Goal: Check status: Check status

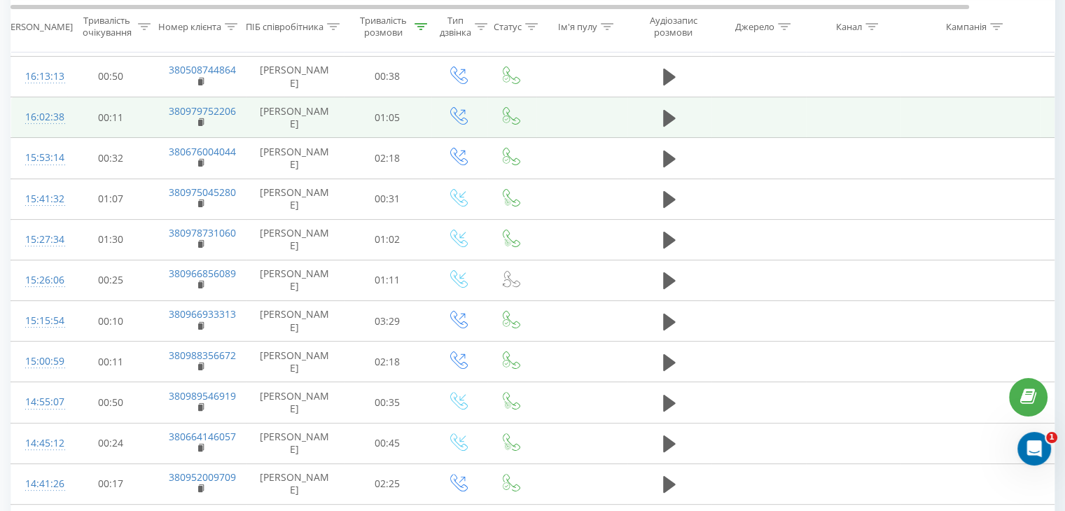
scroll to position [65, 0]
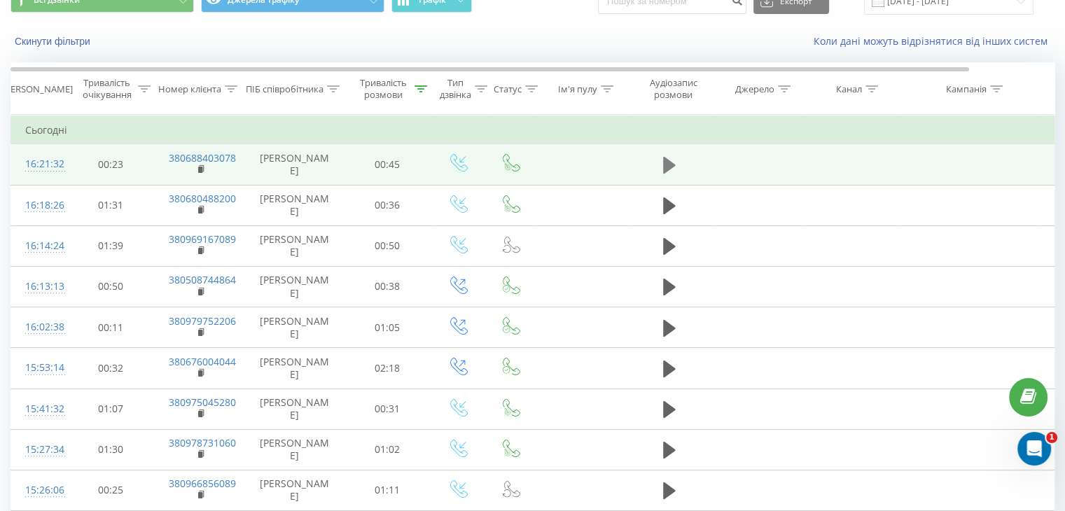
click at [664, 165] on icon at bounding box center [669, 165] width 13 height 17
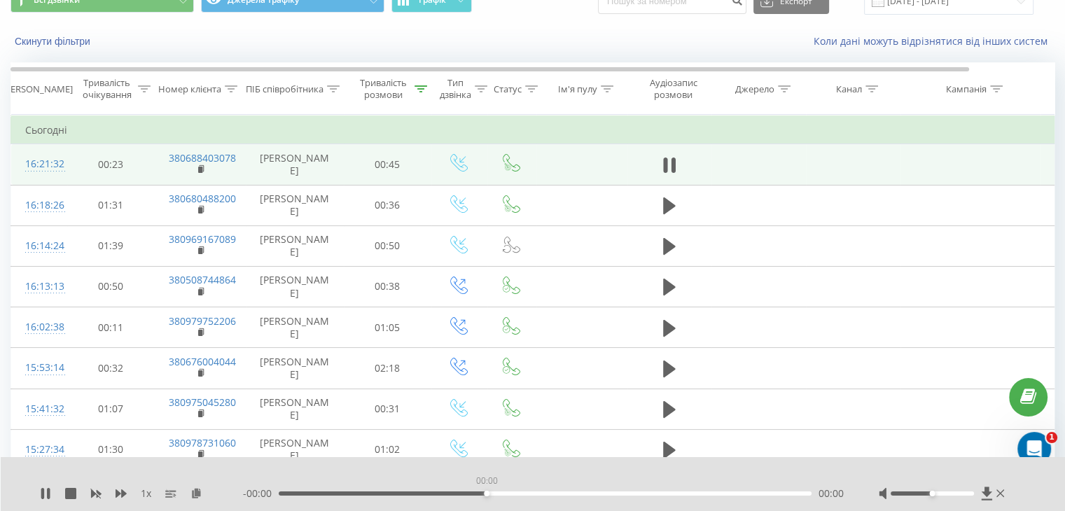
click at [485, 491] on div "00:00" at bounding box center [545, 493] width 533 height 4
click at [441, 493] on div "00:00" at bounding box center [545, 493] width 533 height 4
click at [419, 493] on div "00:12" at bounding box center [545, 493] width 533 height 4
click at [378, 496] on div "- 00:33 00:12 00:12" at bounding box center [543, 493] width 601 height 14
click at [373, 490] on div "- 00:32 00:13 00:13" at bounding box center [543, 493] width 601 height 14
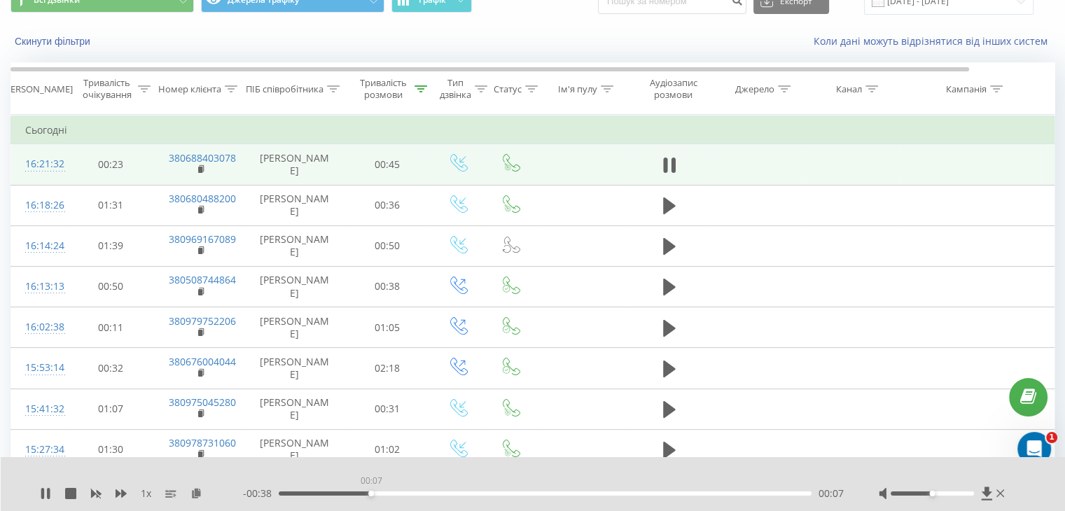
click at [370, 491] on div "00:07" at bounding box center [545, 493] width 533 height 4
click at [515, 495] on div "00:20" at bounding box center [545, 493] width 533 height 4
click at [478, 491] on div "00:22" at bounding box center [545, 493] width 533 height 4
click at [456, 491] on div "00:15" at bounding box center [545, 493] width 533 height 4
click at [409, 494] on div "00:11" at bounding box center [545, 493] width 533 height 4
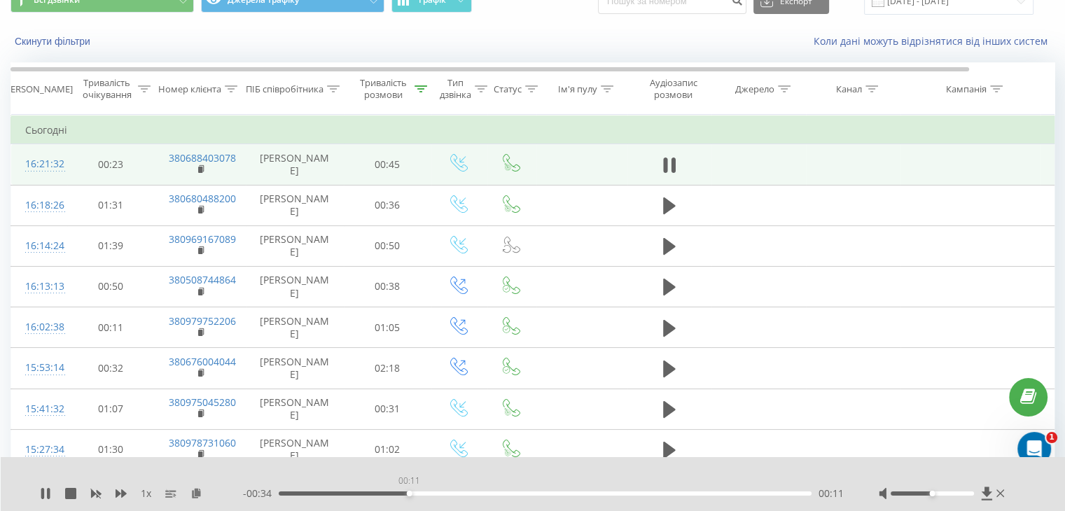
click at [409, 494] on div "00:11" at bounding box center [545, 493] width 533 height 4
click at [40, 493] on icon at bounding box center [45, 493] width 11 height 11
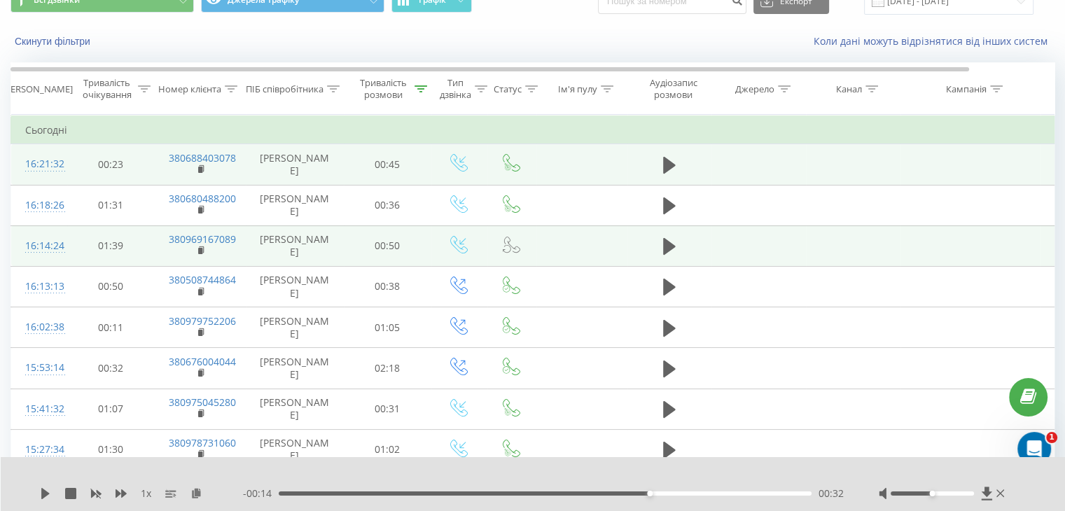
scroll to position [0, 0]
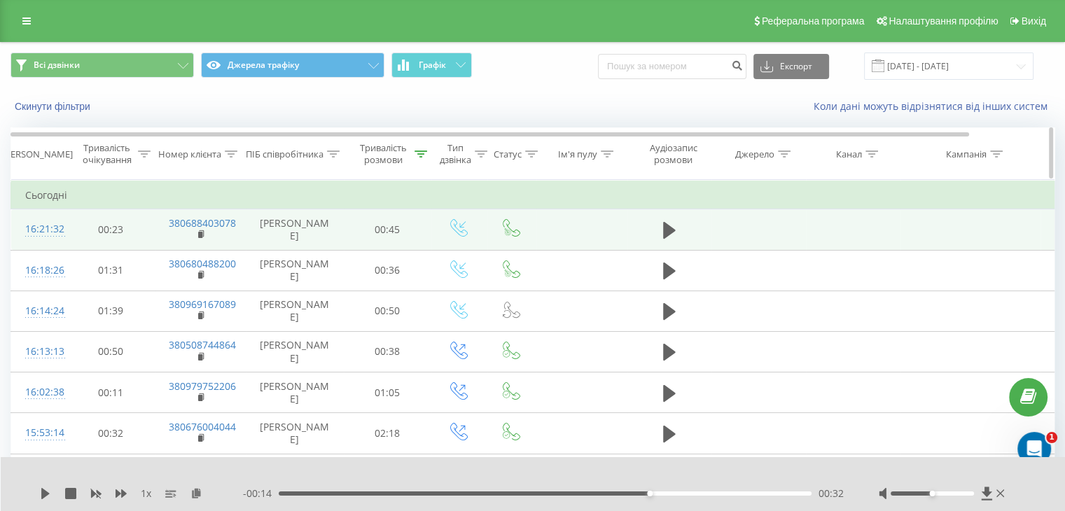
click at [415, 152] on icon at bounding box center [420, 153] width 13 height 7
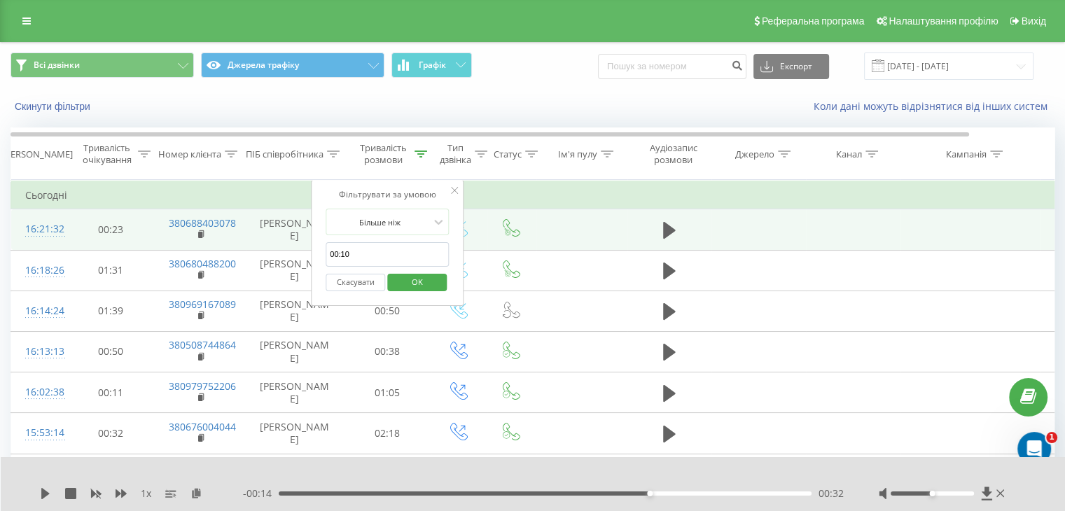
drag, startPoint x: 342, startPoint y: 252, endPoint x: 358, endPoint y: 255, distance: 17.2
click at [358, 255] on input "00:10" at bounding box center [386, 254] width 123 height 24
click at [412, 280] on span "OK" at bounding box center [417, 282] width 39 height 22
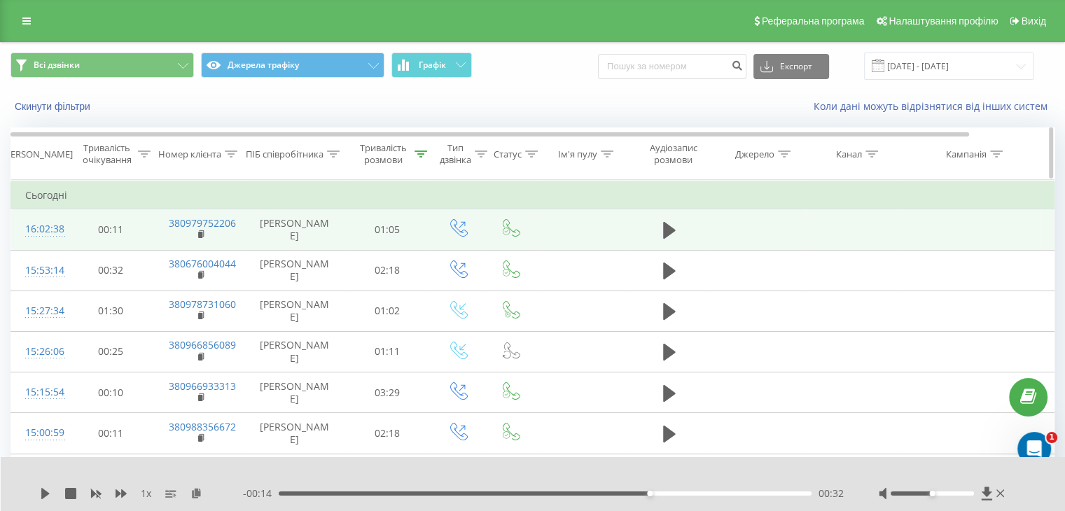
click at [421, 150] on icon at bounding box center [420, 153] width 13 height 7
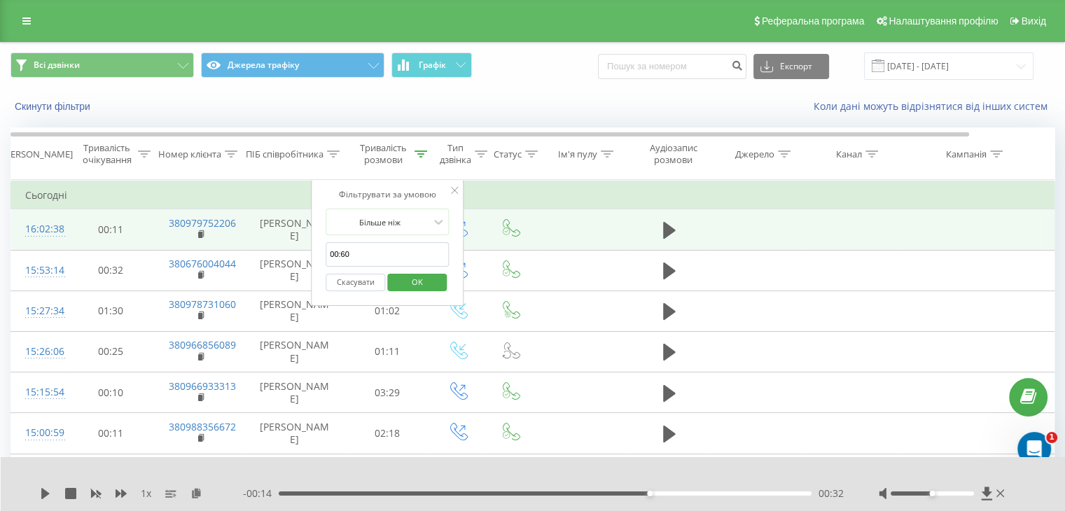
click at [370, 253] on input "00:60" at bounding box center [386, 254] width 123 height 24
drag, startPoint x: 342, startPoint y: 251, endPoint x: 358, endPoint y: 255, distance: 17.3
click at [358, 255] on input "00:60" at bounding box center [386, 254] width 123 height 24
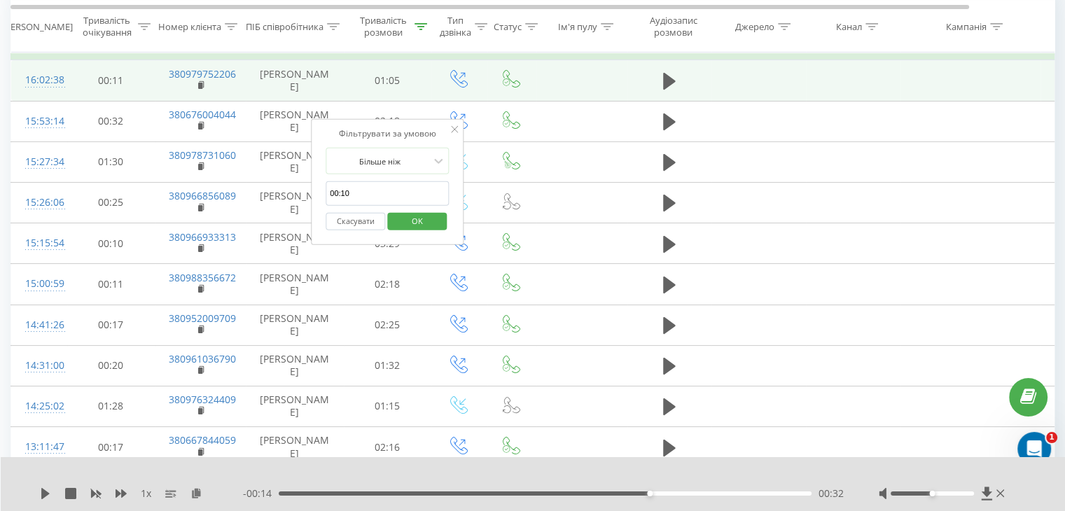
scroll to position [144, 0]
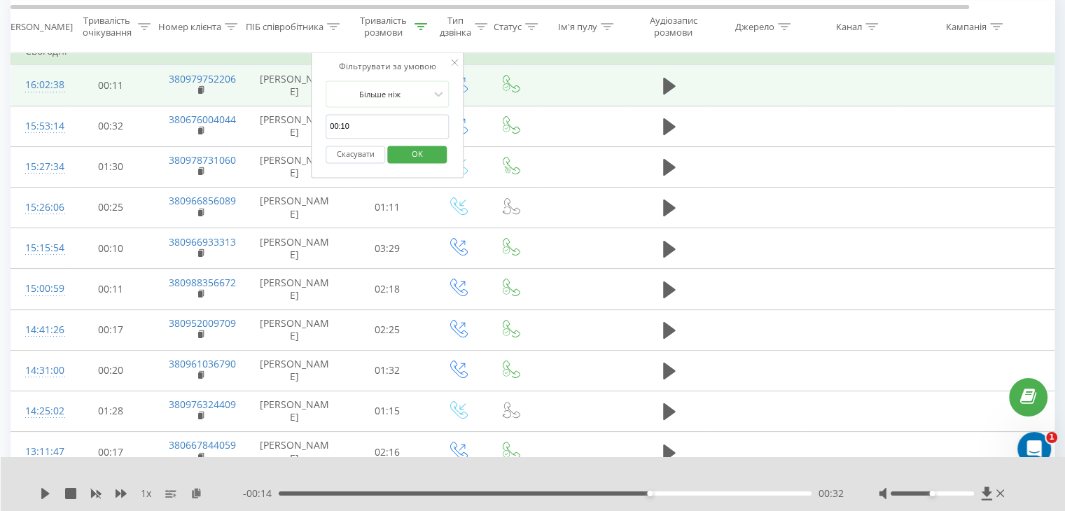
type input "00:10"
click at [423, 157] on span "OK" at bounding box center [417, 154] width 39 height 22
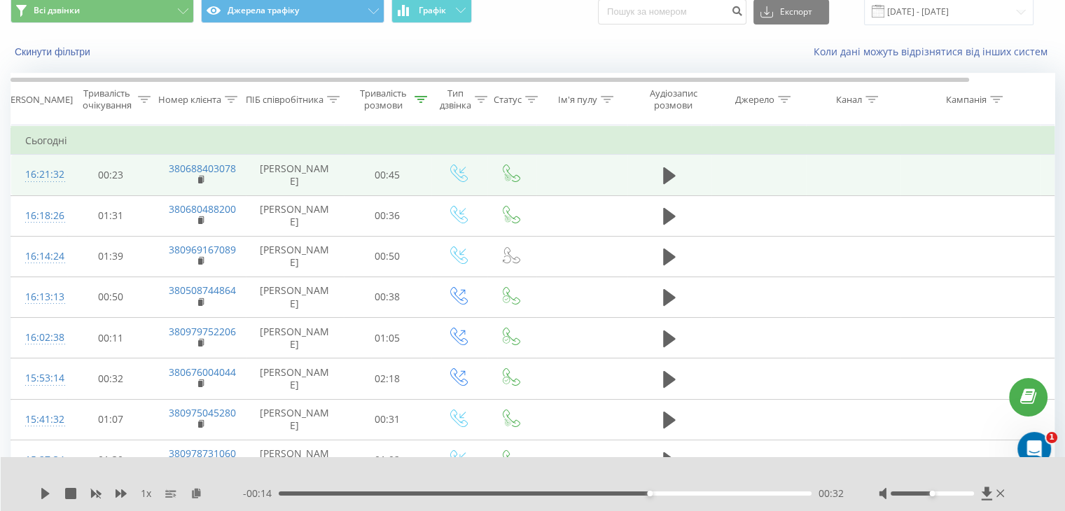
scroll to position [49, 0]
